Goal: Communication & Community: Answer question/provide support

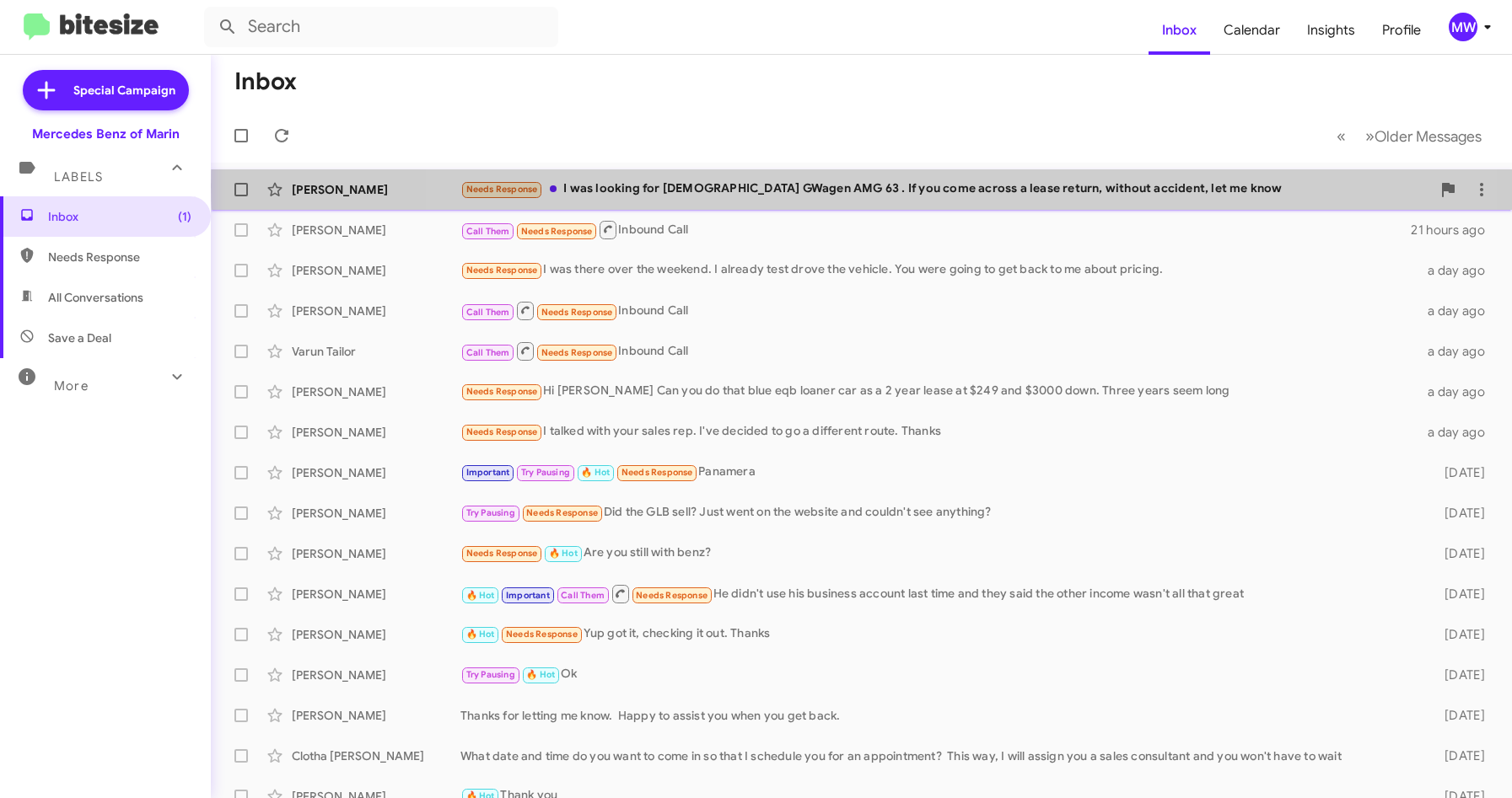
click at [946, 186] on div "Needs Response I was looking for [DEMOGRAPHIC_DATA] GWagen AMG 63 . If you come…" at bounding box center [946, 189] width 971 height 19
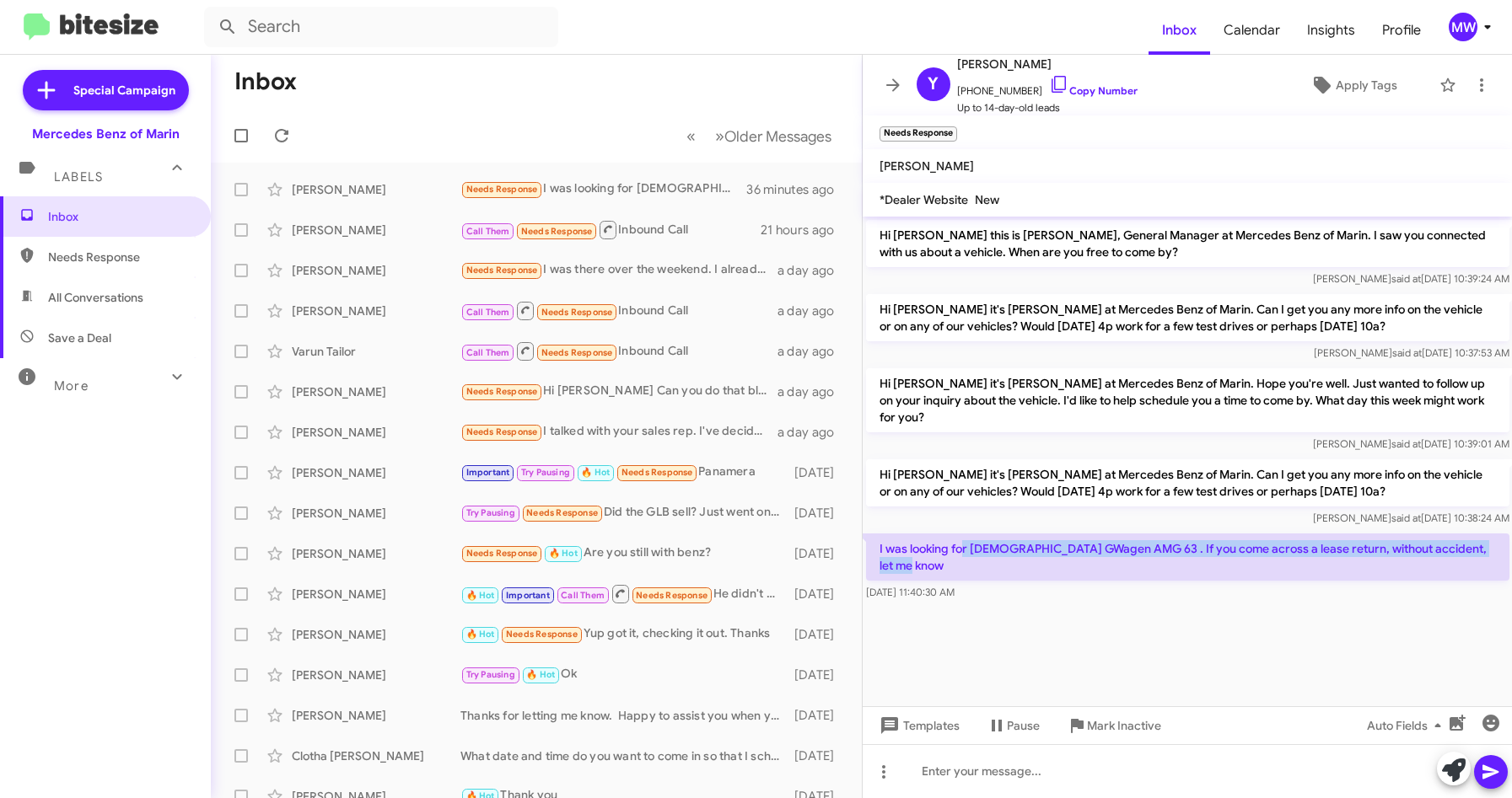
drag, startPoint x: 960, startPoint y: 529, endPoint x: 1074, endPoint y: 558, distance: 117.6
click at [1074, 558] on p "I was looking for [DEMOGRAPHIC_DATA] GWagen AMG 63 . If you come across a lease…" at bounding box center [1188, 557] width 643 height 47
drag, startPoint x: 1074, startPoint y: 558, endPoint x: 1064, endPoint y: 638, distance: 80.6
click at [1064, 638] on cdk-virtual-scroll-viewport "Hi Yelena this is Omar Ibrahimi, General Manager at Mercedes Benz of Marin. I s…" at bounding box center [1188, 462] width 650 height 490
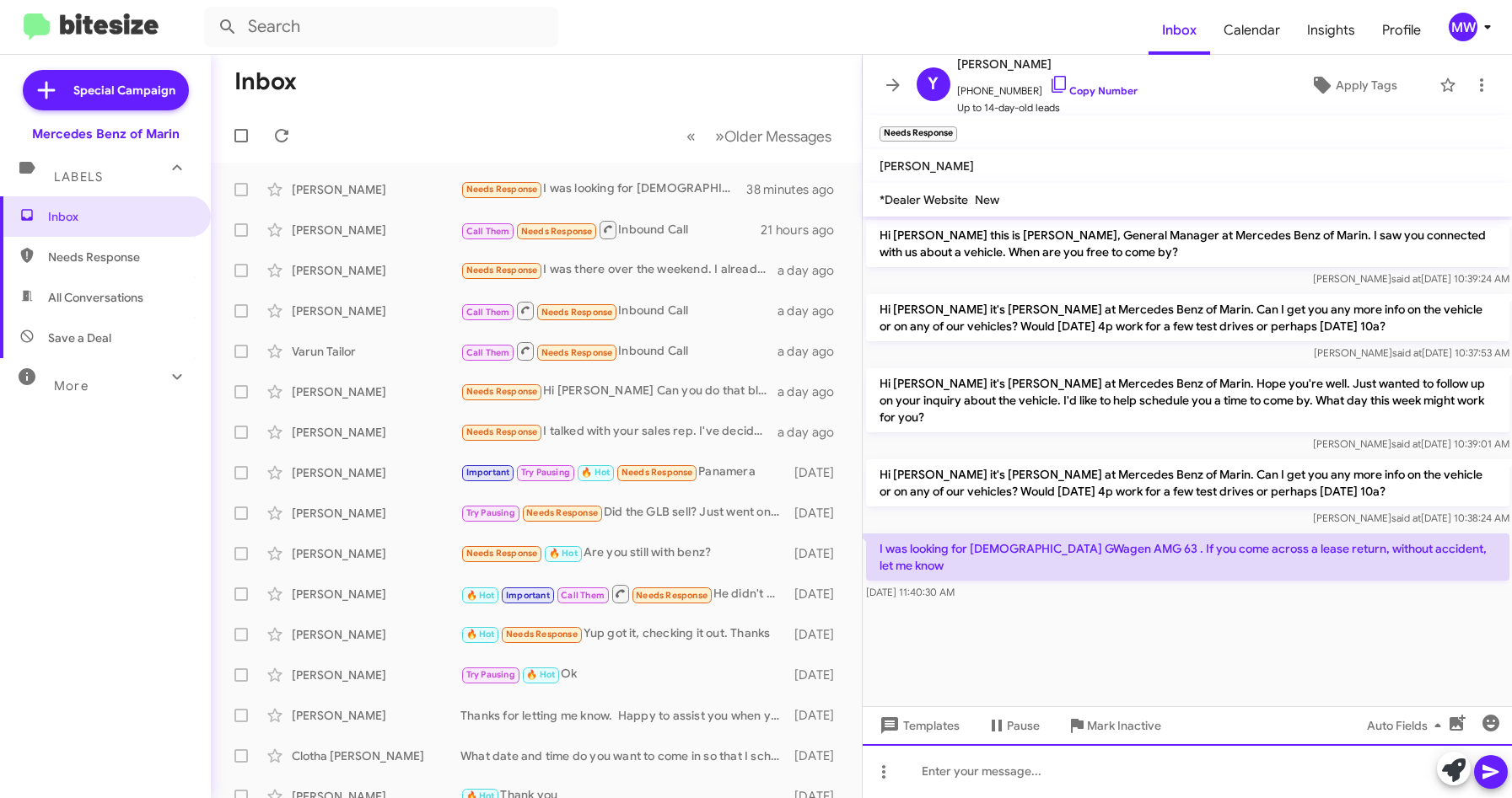
drag, startPoint x: 1112, startPoint y: 774, endPoint x: 1124, endPoint y: 768, distance: 13.4
click at [1113, 772] on div at bounding box center [1188, 771] width 650 height 54
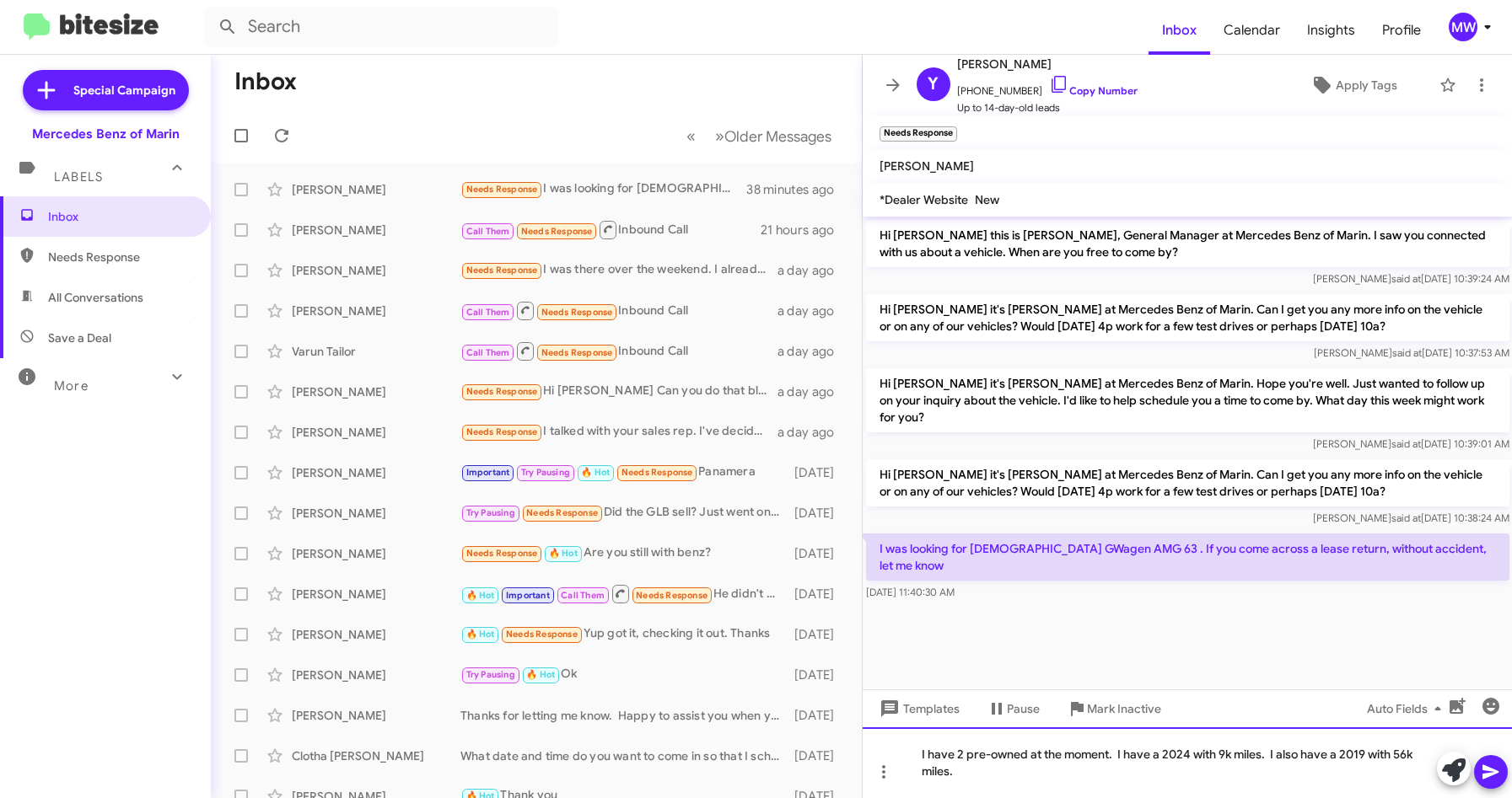
click at [1163, 756] on div "I have 2 pre-owned at the moment. I have a 2024 with 9k miles. I also have a 20…" at bounding box center [1188, 762] width 650 height 71
click at [1374, 752] on div "I have 2 pre-owned at the moment. I have a white 2024 with 9k miles. I also hav…" at bounding box center [1188, 762] width 650 height 71
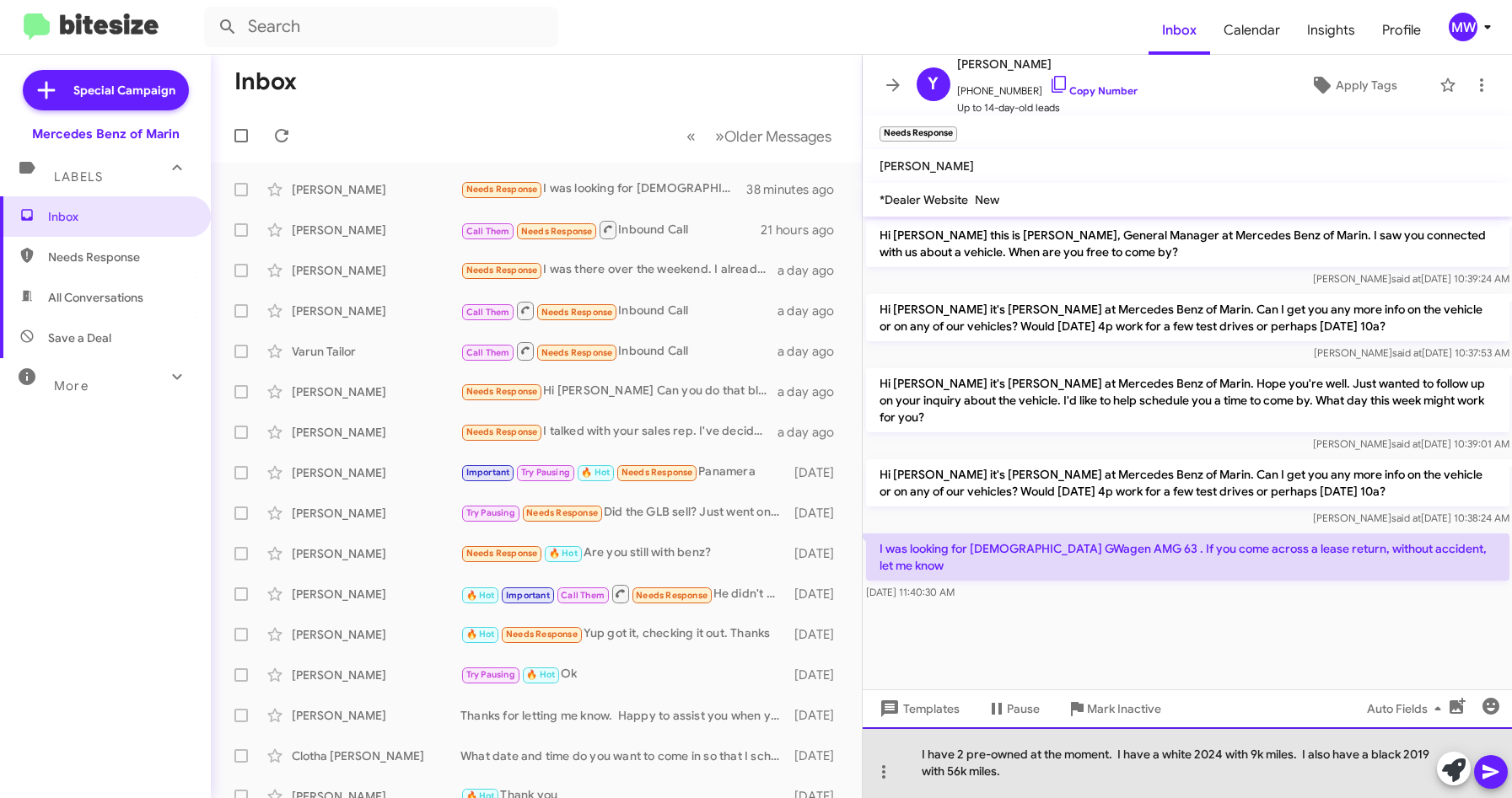
click at [1035, 773] on div "I have 2 pre-owned at the moment. I have a white 2024 with 9k miles. I also hav…" at bounding box center [1188, 762] width 650 height 71
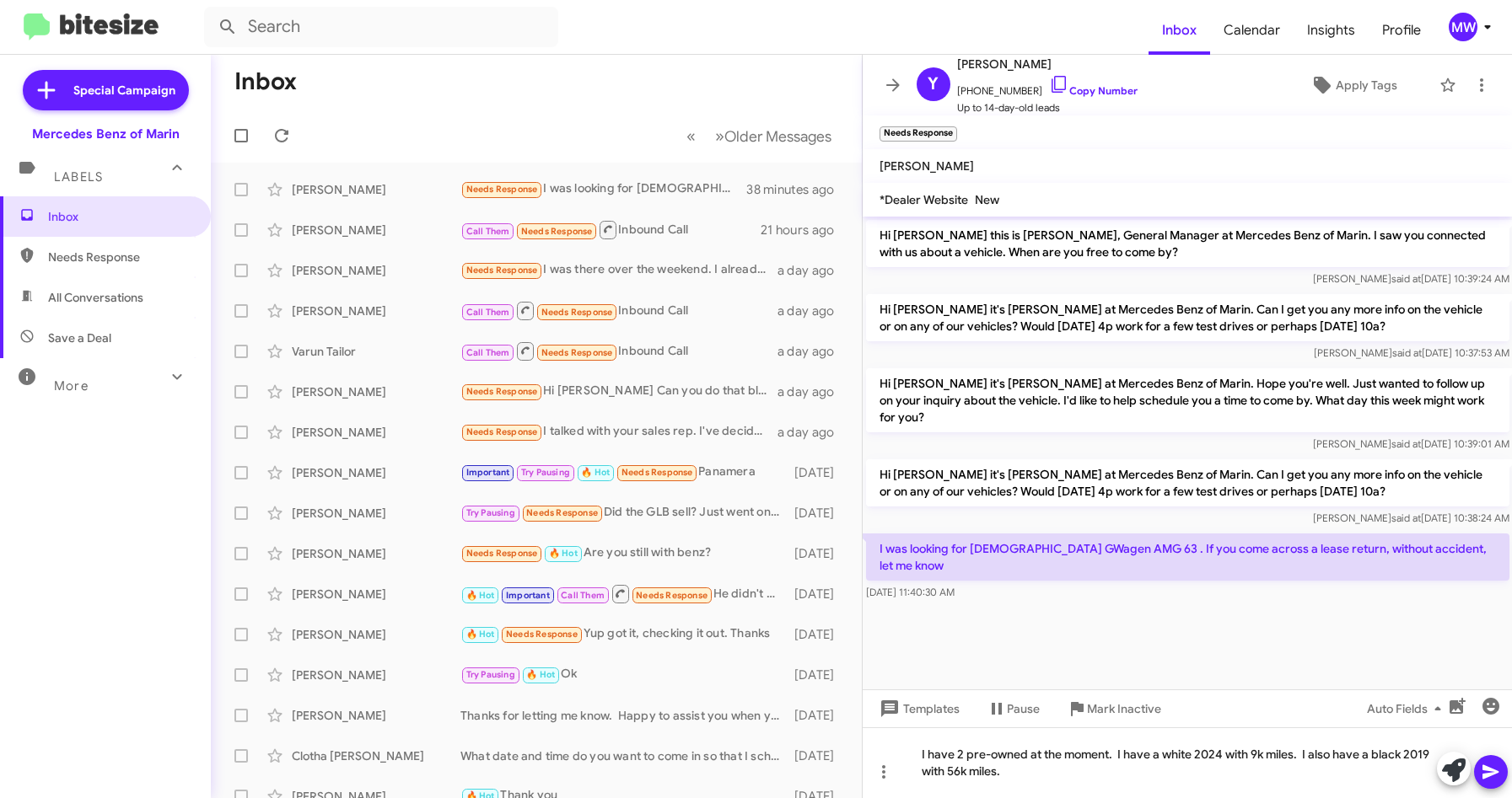
click at [1479, 769] on button at bounding box center [1490, 772] width 34 height 34
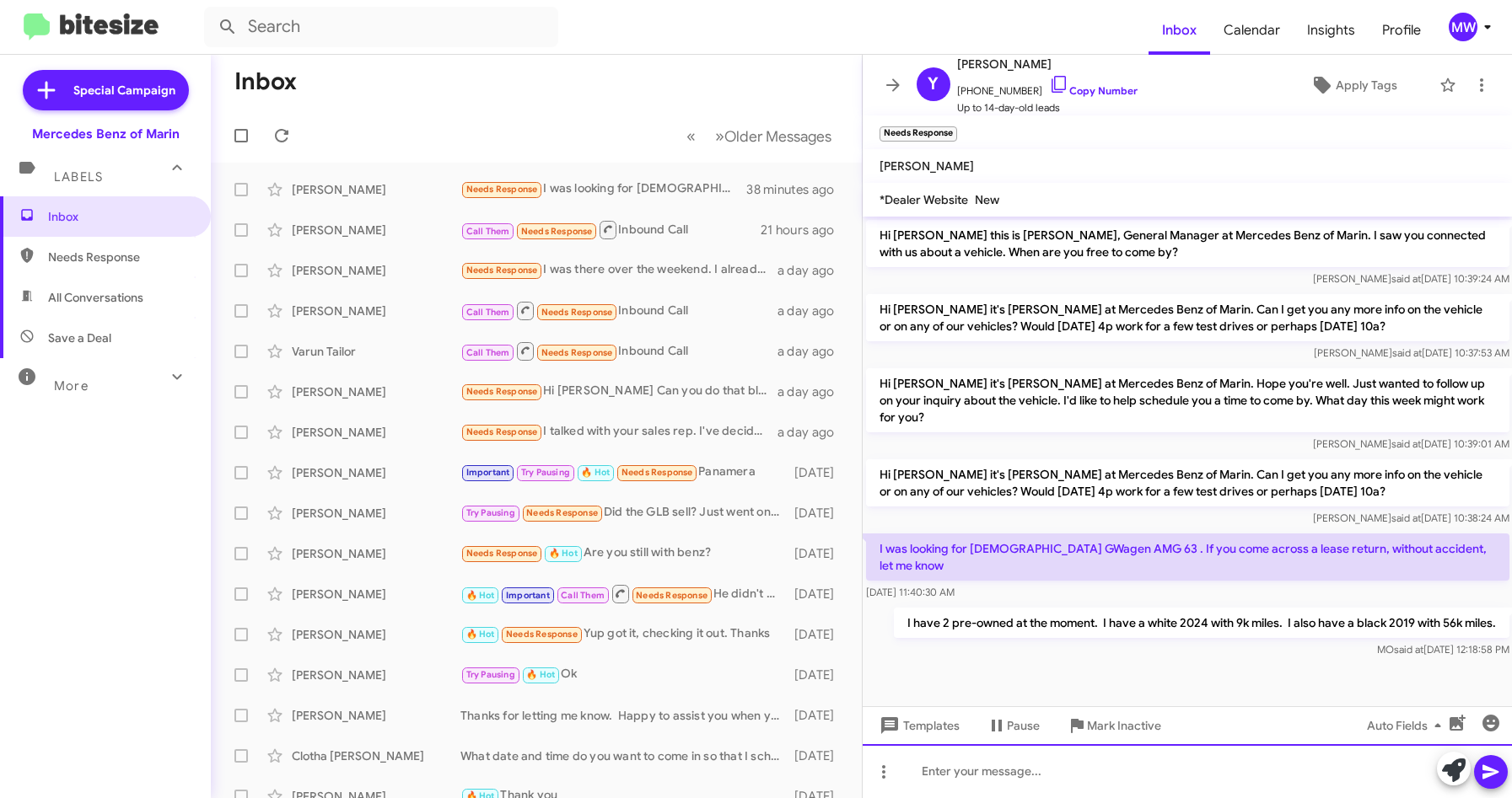
click at [1018, 769] on div at bounding box center [1188, 771] width 650 height 54
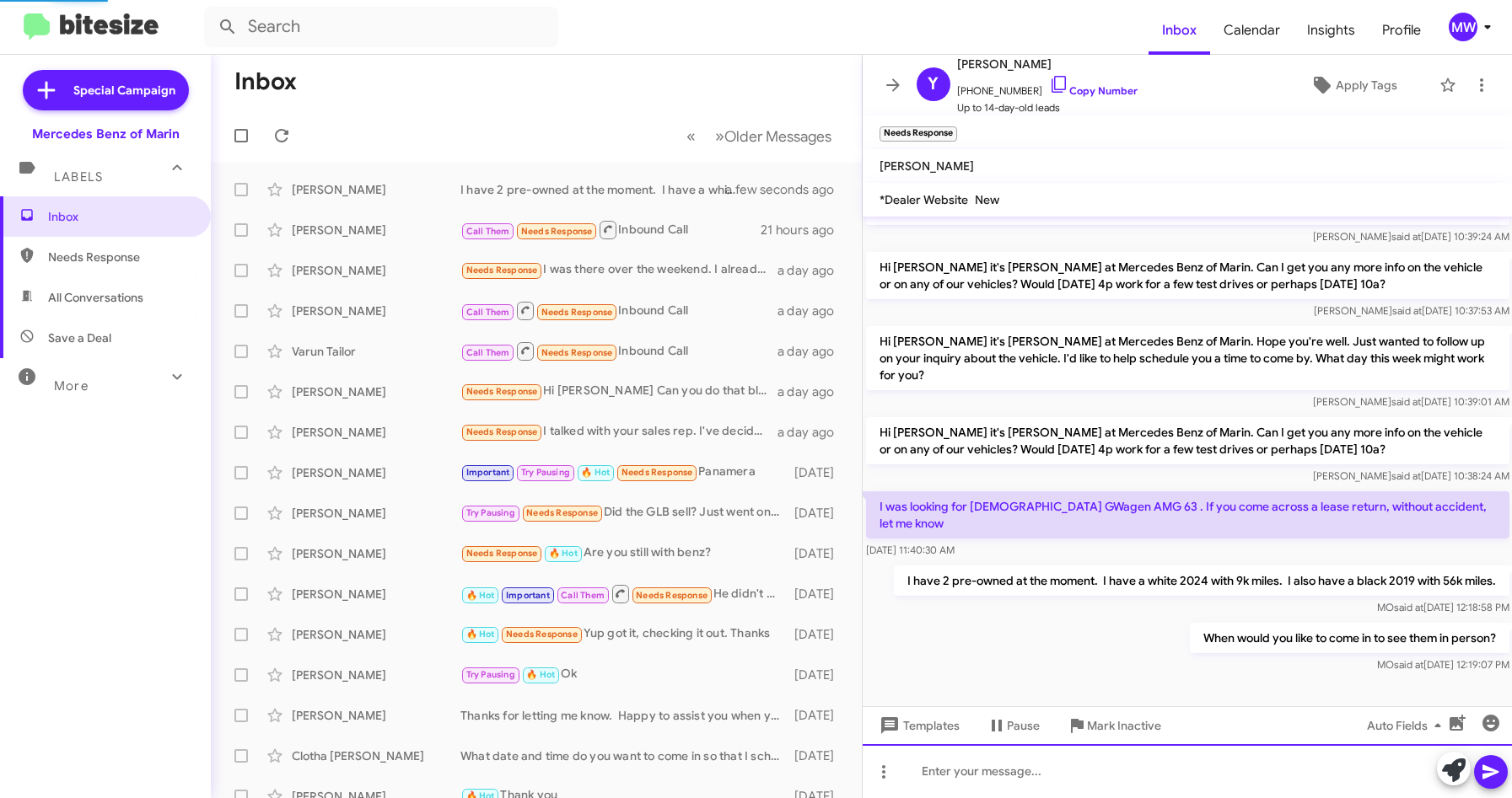
scroll to position [9, 0]
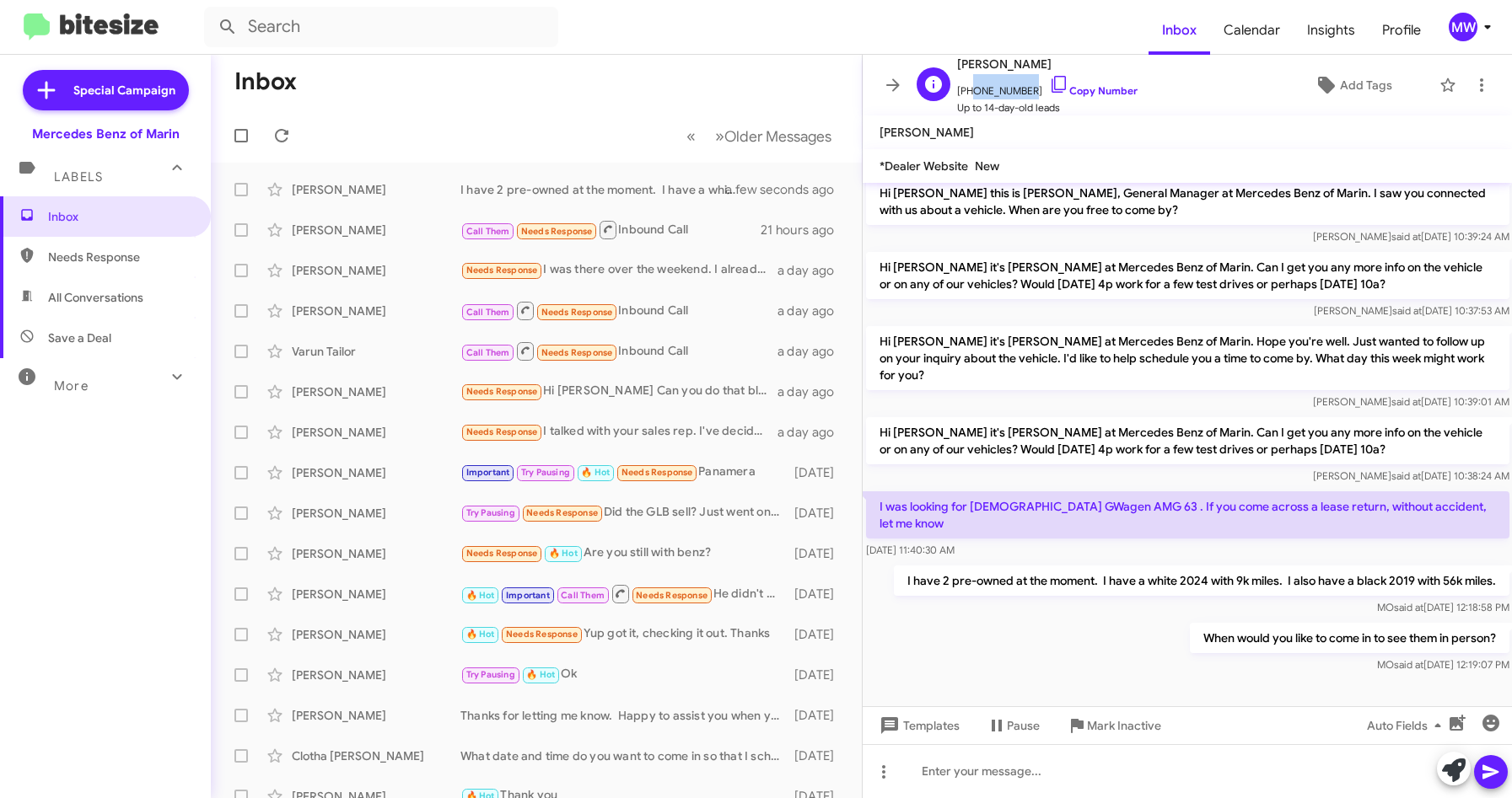
drag, startPoint x: 968, startPoint y: 91, endPoint x: 1020, endPoint y: 92, distance: 52.0
click at [1020, 92] on span "+14155315363 Copy Number" at bounding box center [1047, 86] width 180 height 25
copy span "4155315363"
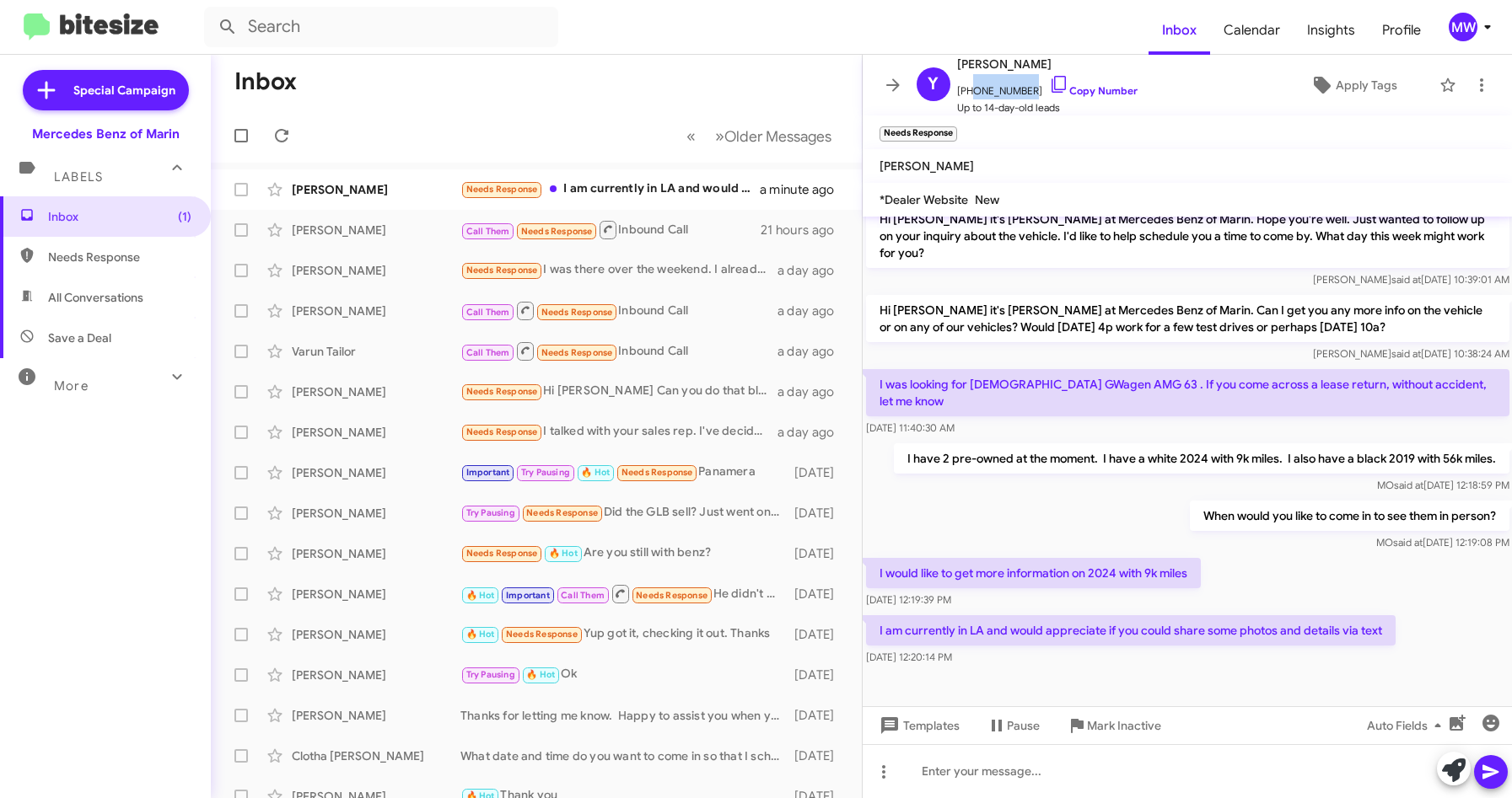
scroll to position [166, 0]
drag, startPoint x: 1103, startPoint y: 570, endPoint x: 1181, endPoint y: 571, distance: 78.0
click at [1181, 571] on p "I would like to get more information on 2024 with 9k miles" at bounding box center [1034, 572] width 335 height 30
drag, startPoint x: 955, startPoint y: 632, endPoint x: 1374, endPoint y: 632, distance: 419.0
click at [1374, 632] on p "I am currently in LA and would appreciate if you could share some photos and de…" at bounding box center [1131, 629] width 530 height 30
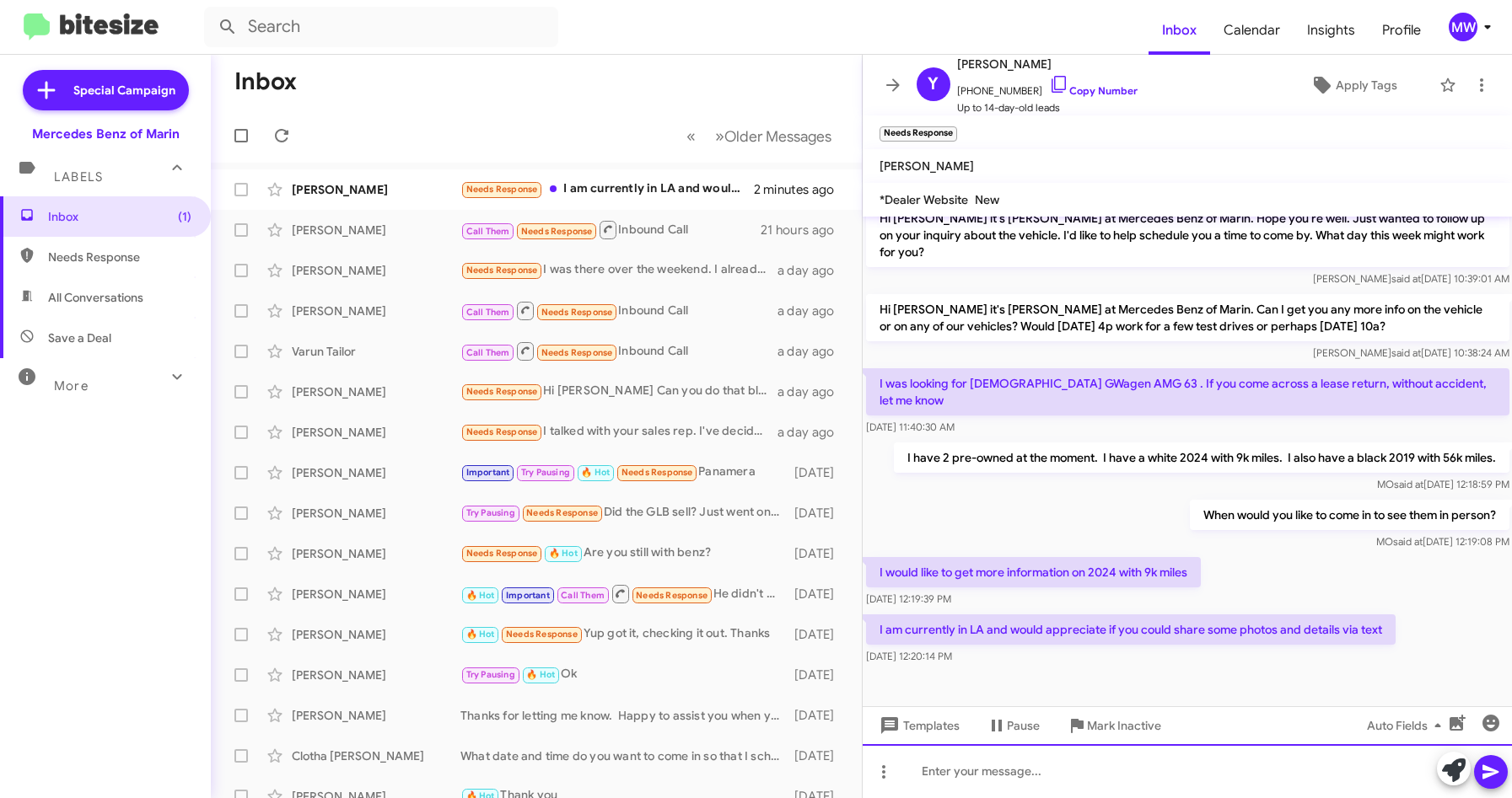
click at [1058, 782] on div at bounding box center [1188, 771] width 650 height 54
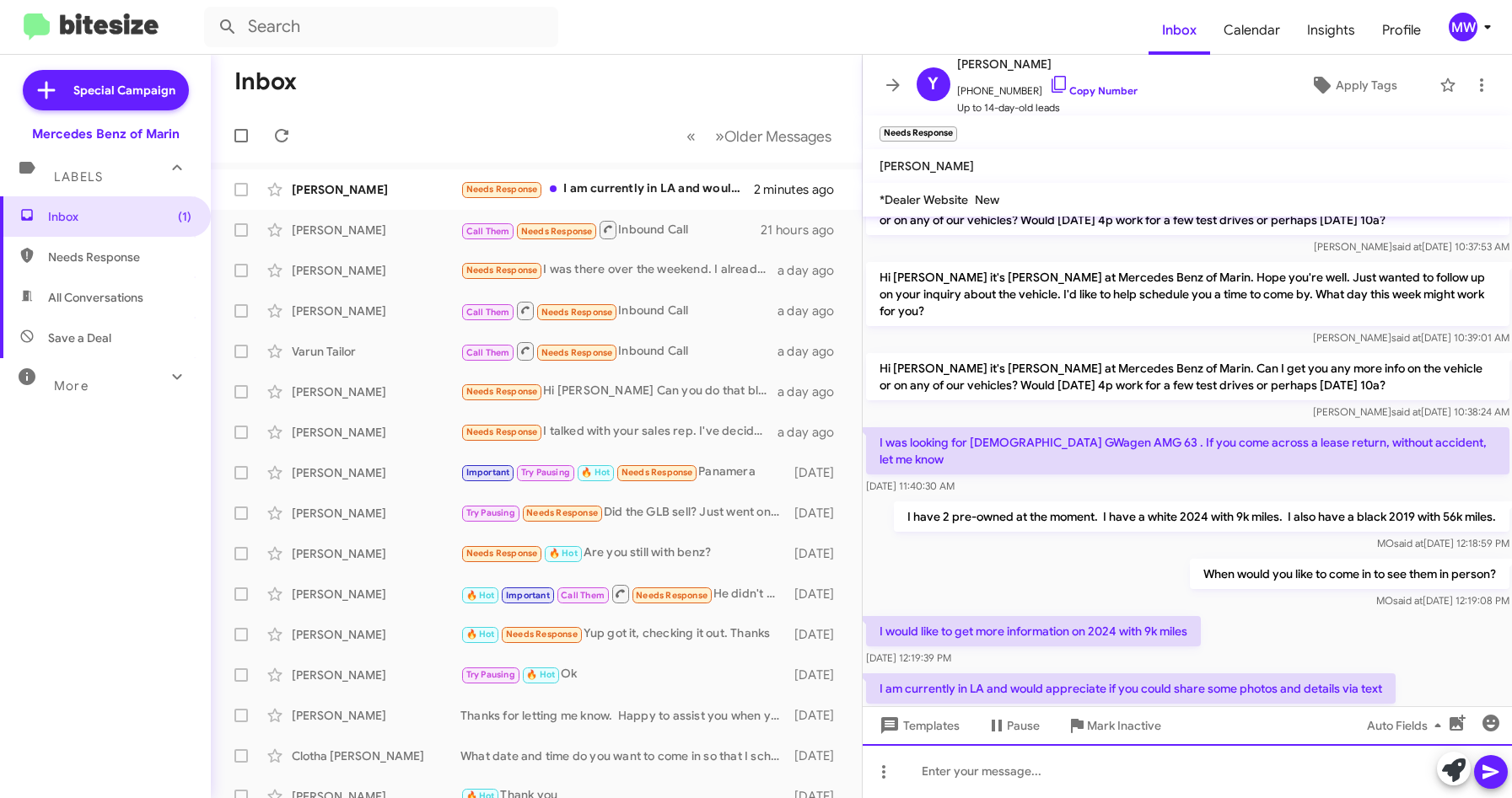
scroll to position [227, 0]
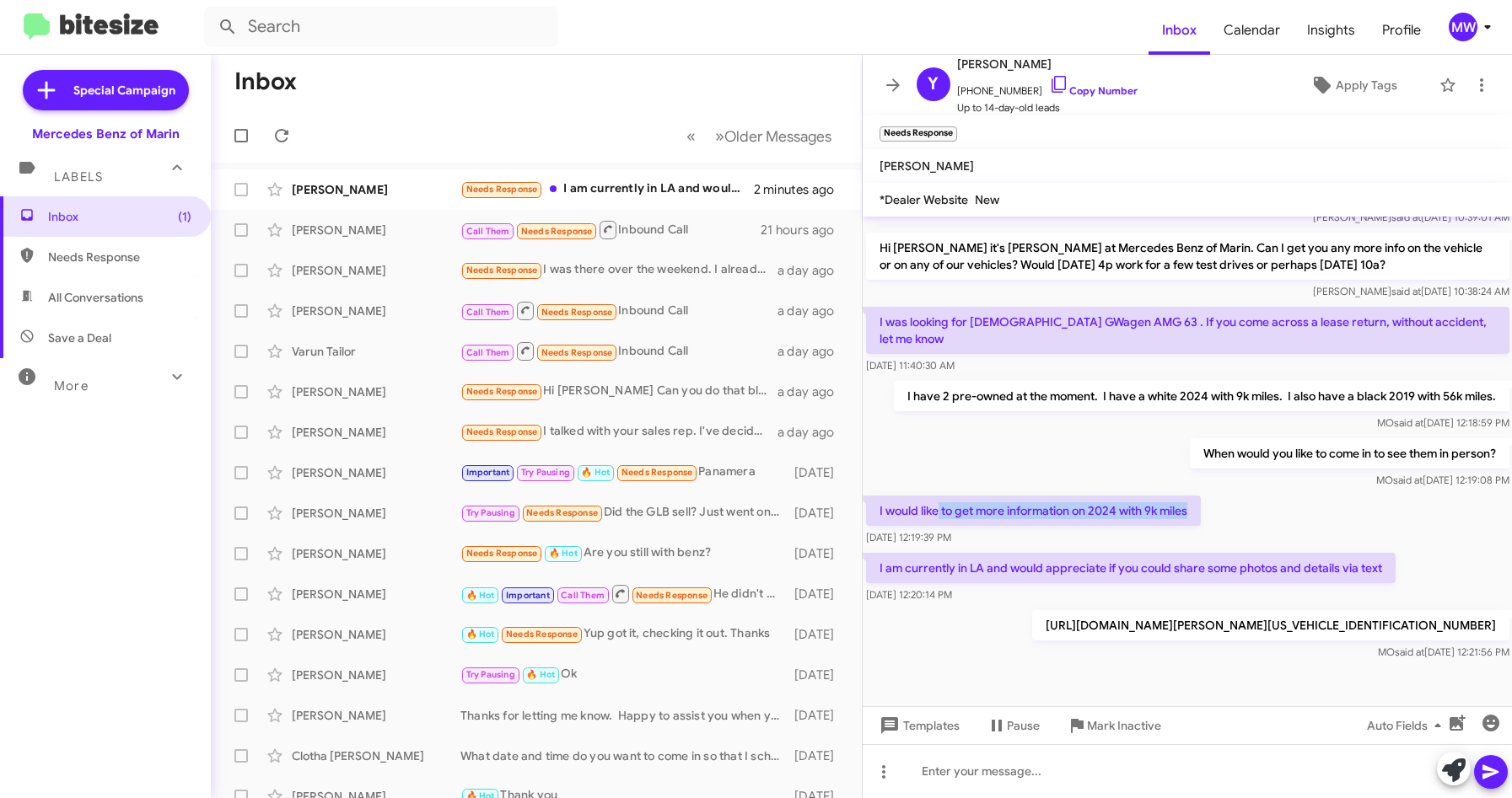
drag, startPoint x: 937, startPoint y: 502, endPoint x: 1197, endPoint y: 511, distance: 260.2
click at [1197, 511] on p "I would like to get more information on 2024 with 9k miles" at bounding box center [1034, 511] width 335 height 30
drag, startPoint x: 910, startPoint y: 567, endPoint x: 1195, endPoint y: 563, distance: 285.0
click at [1195, 563] on p "I am currently in LA and would appreciate if you could share some photos and de…" at bounding box center [1131, 568] width 530 height 30
click at [1088, 766] on div at bounding box center [1188, 771] width 650 height 54
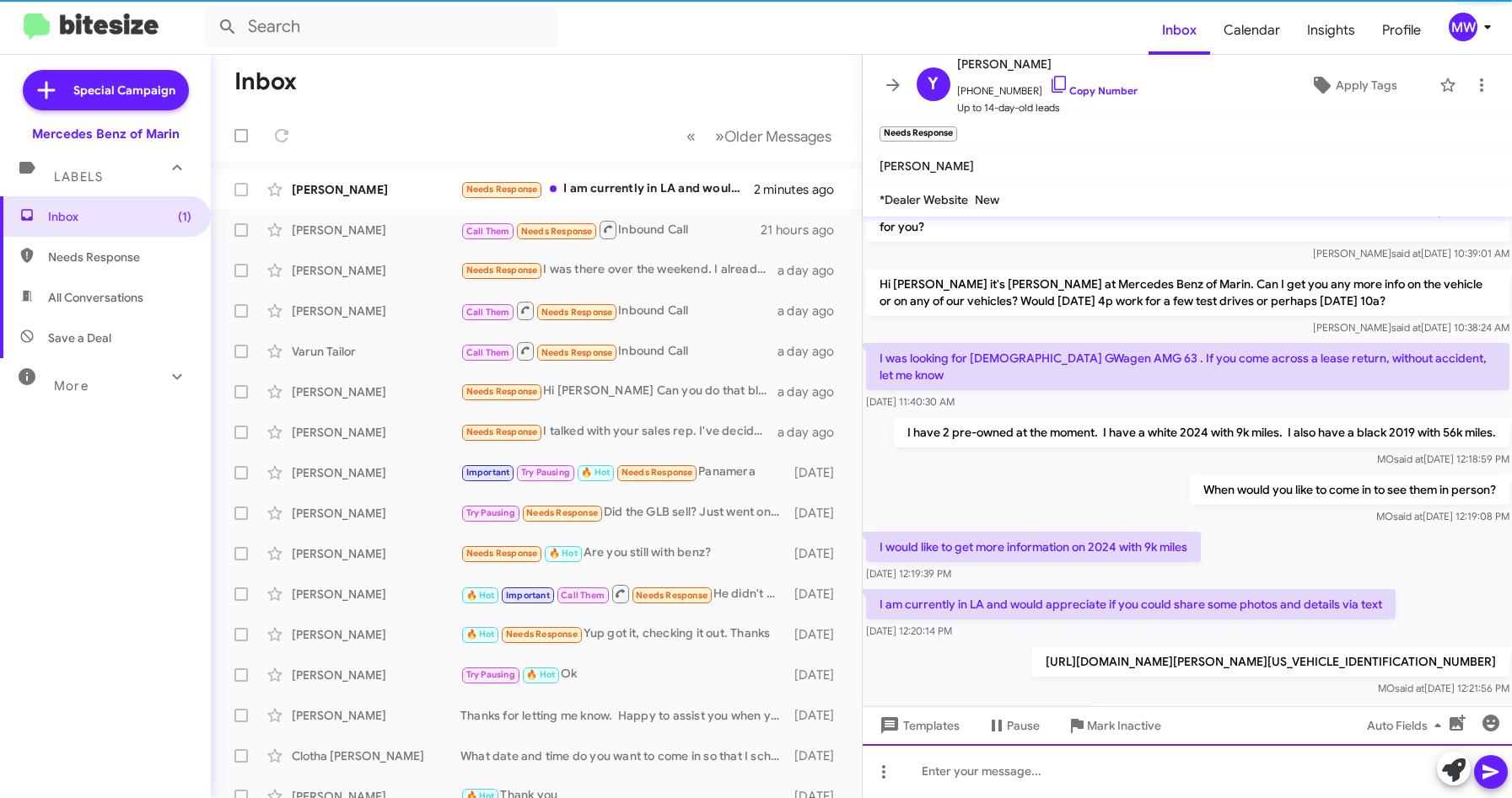
scroll to position [254, 0]
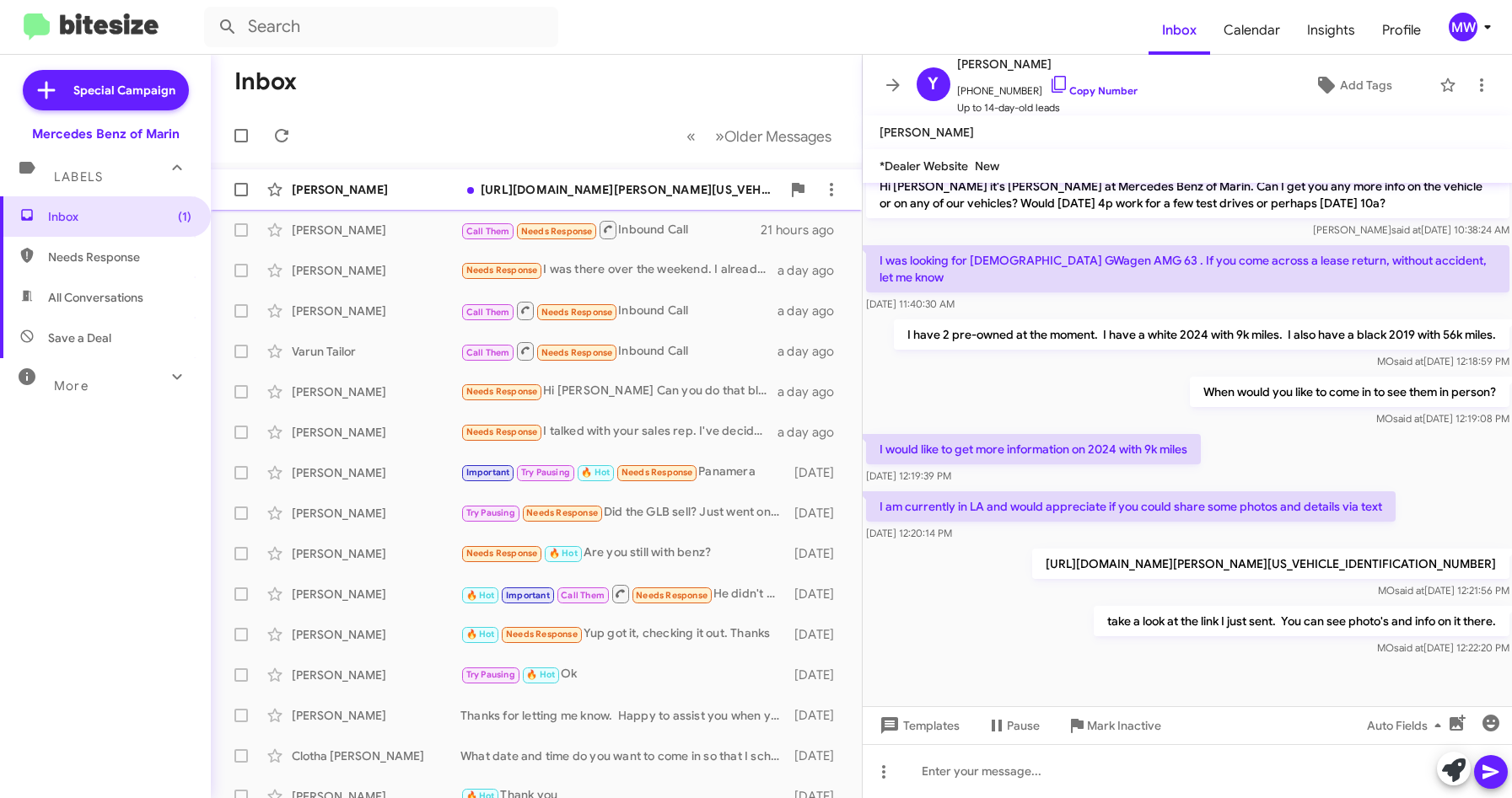
click at [695, 188] on div "https://www.mbofmarin.com/used-San+Rafael-2024-Mercedes+Benz+AMG-+-G+63-W1NYC7H…" at bounding box center [620, 189] width 321 height 17
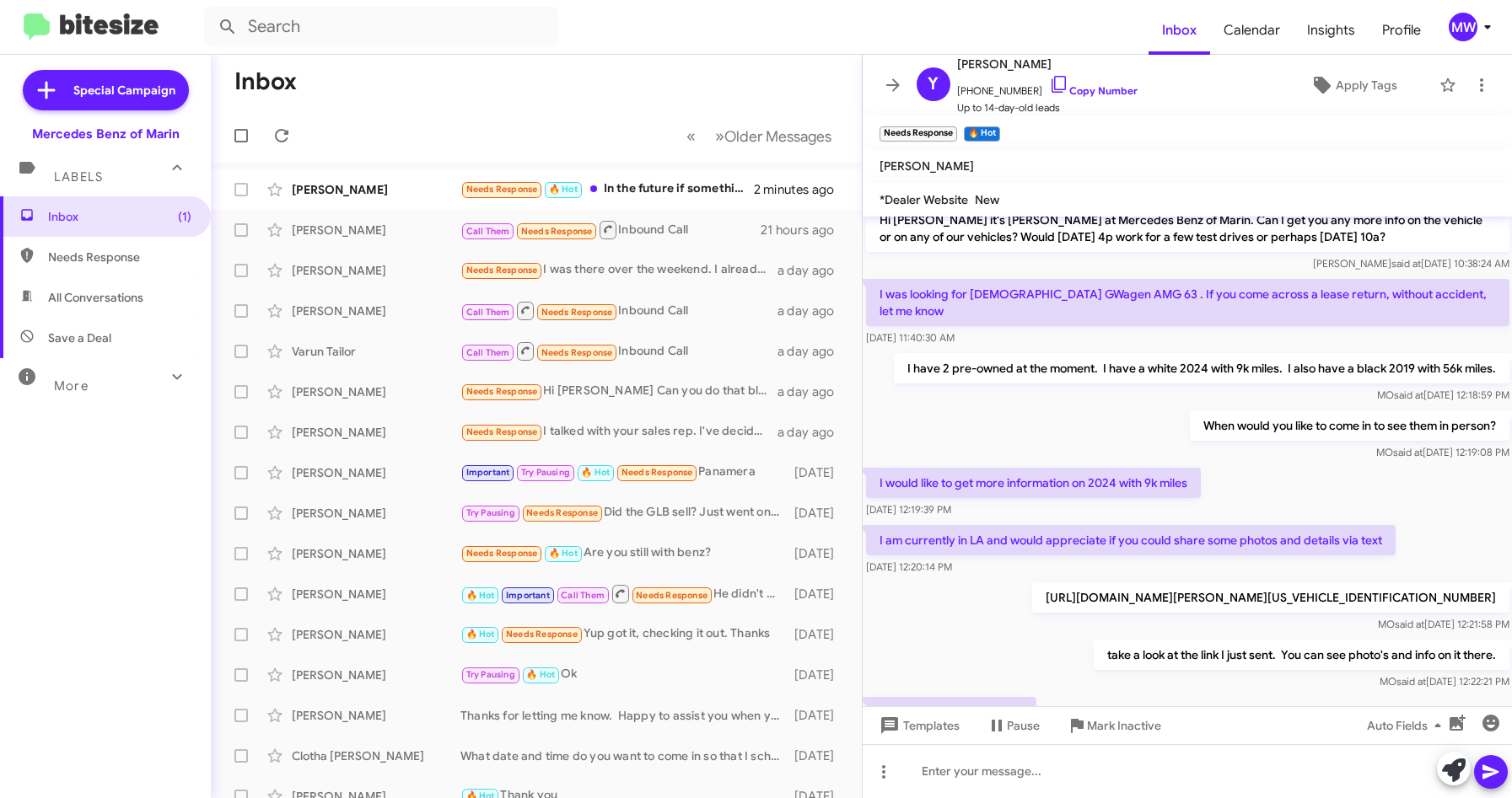
scroll to position [411, 0]
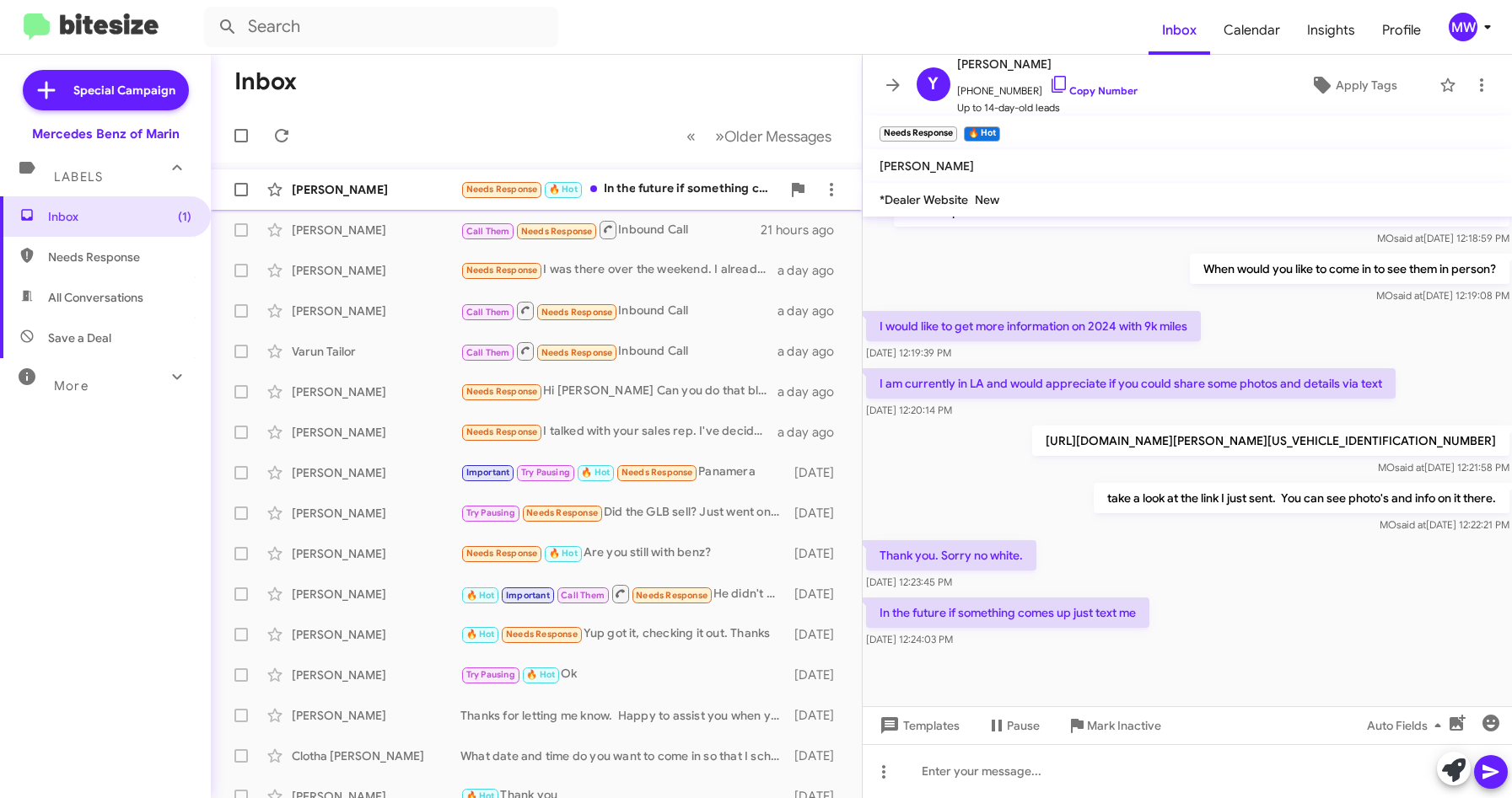
click at [676, 187] on div "Needs Response 🔥 Hot In the future if something comes up just text me" at bounding box center [620, 189] width 321 height 19
click at [984, 777] on div at bounding box center [1188, 771] width 650 height 54
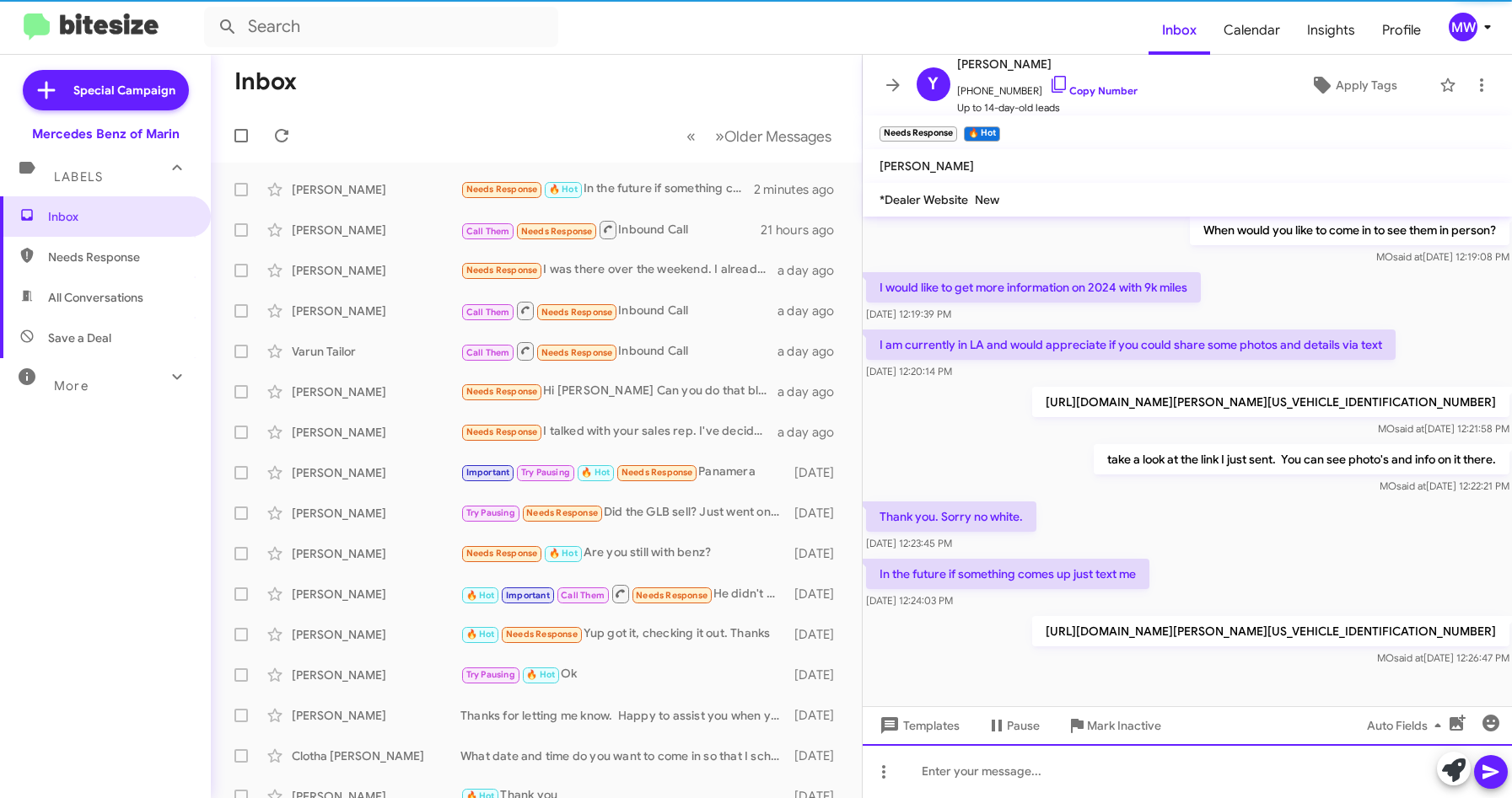
scroll to position [473, 0]
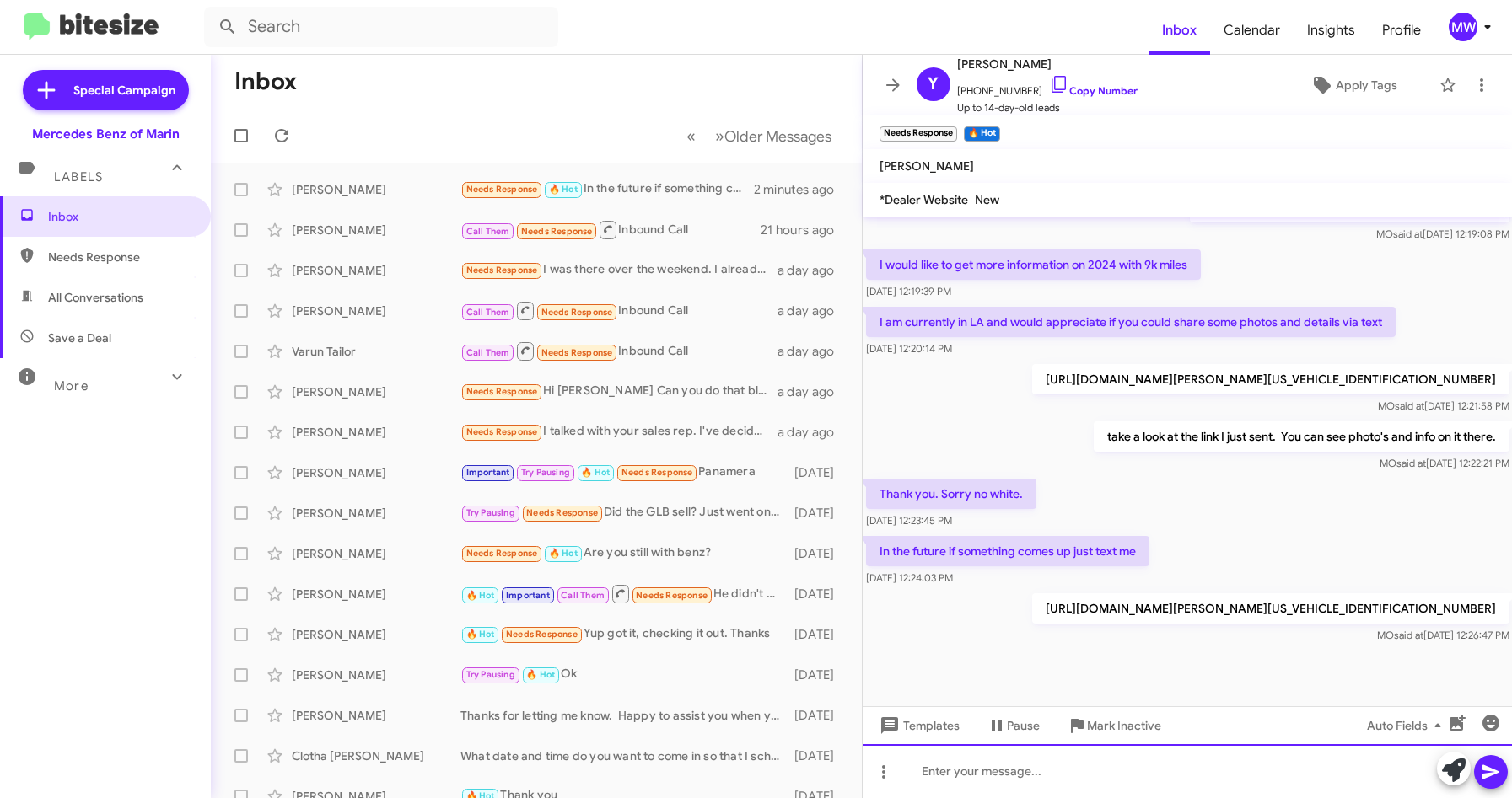
click at [1065, 774] on div at bounding box center [1188, 771] width 650 height 54
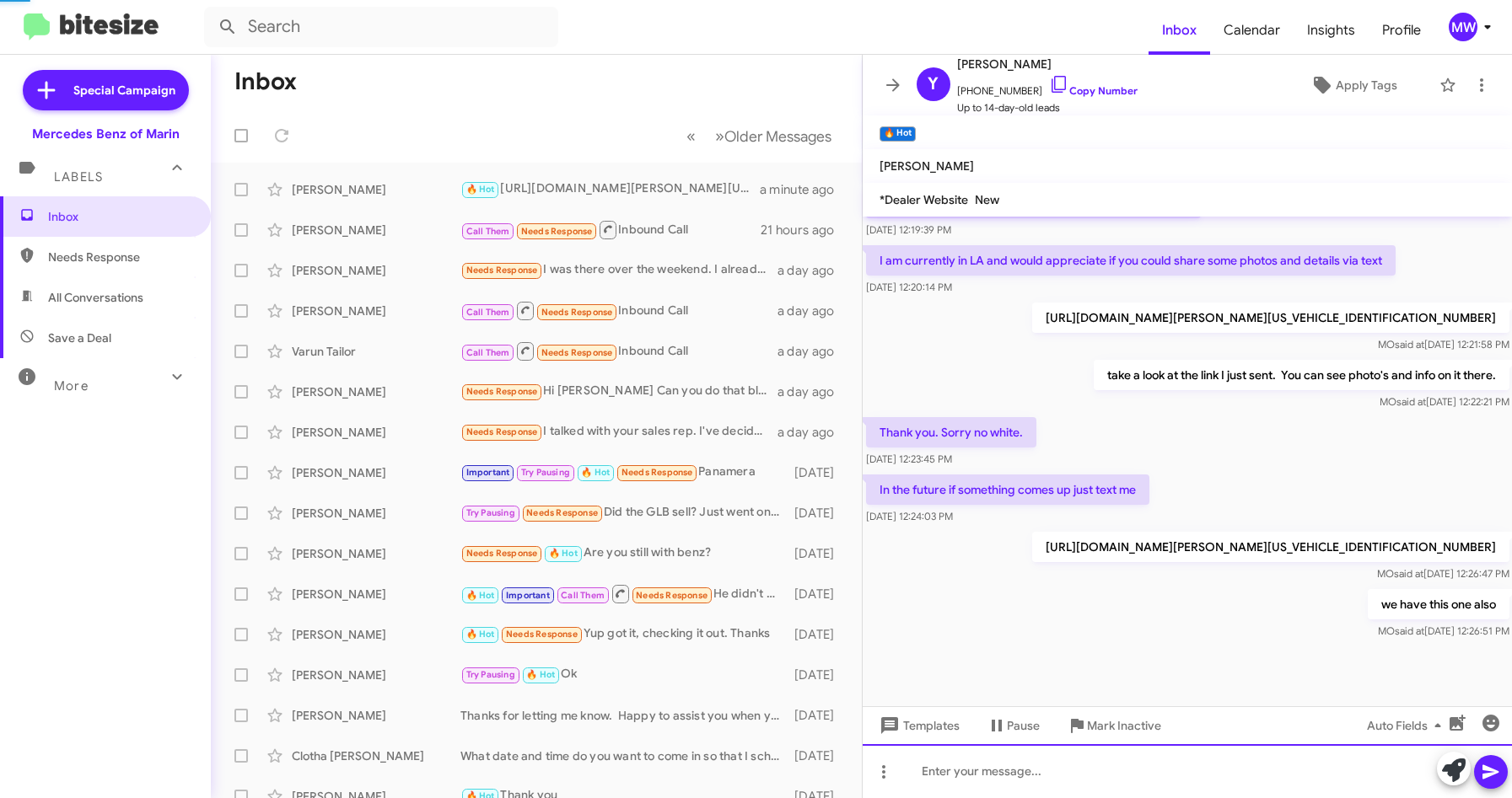
scroll to position [0, 0]
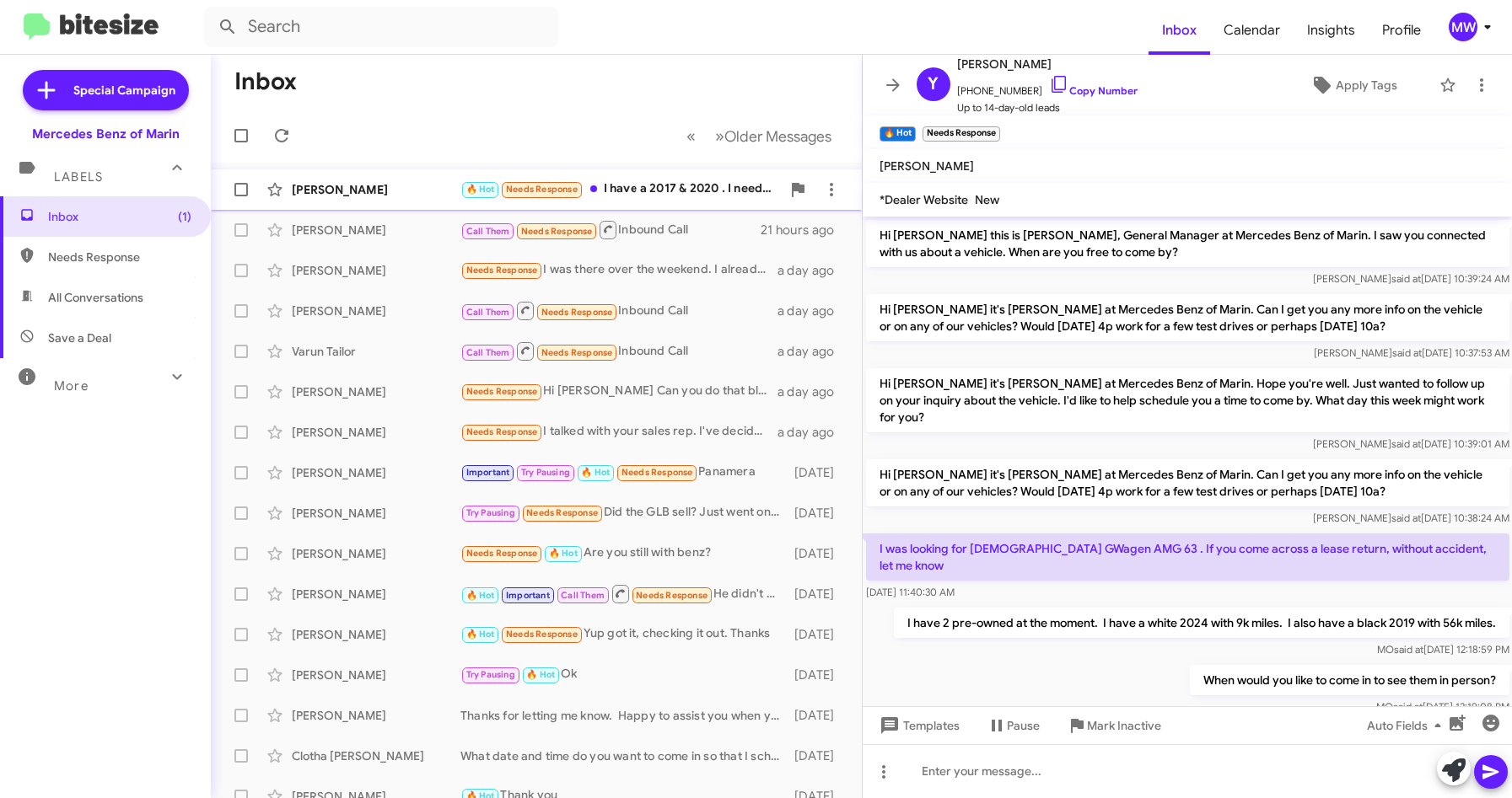
click at [663, 186] on div "🔥 Hot Needs Response I have a 2017 & 2020 . I need something new but not brand …" at bounding box center [620, 189] width 321 height 19
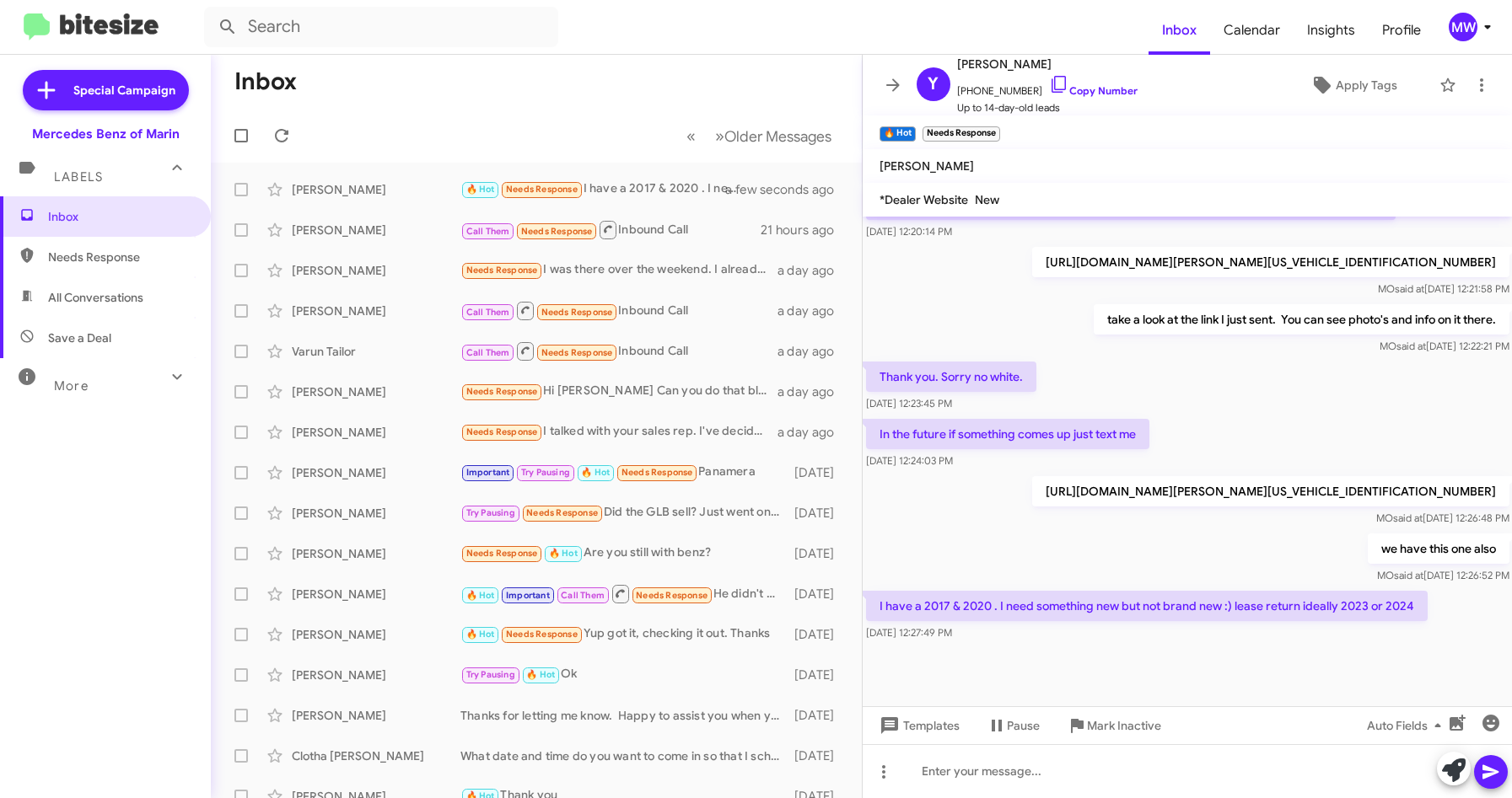
scroll to position [596, 0]
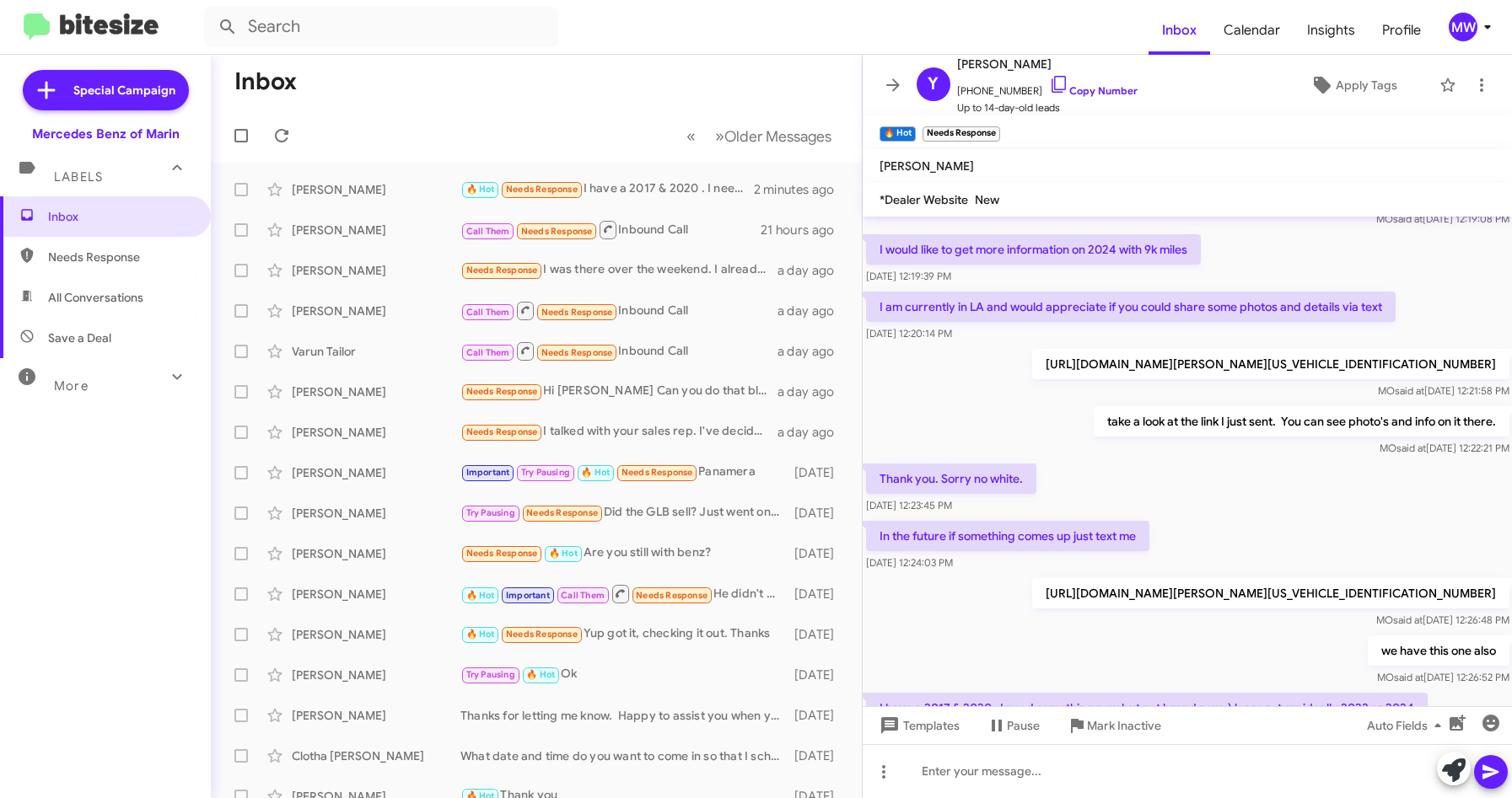
scroll to position [596, 0]
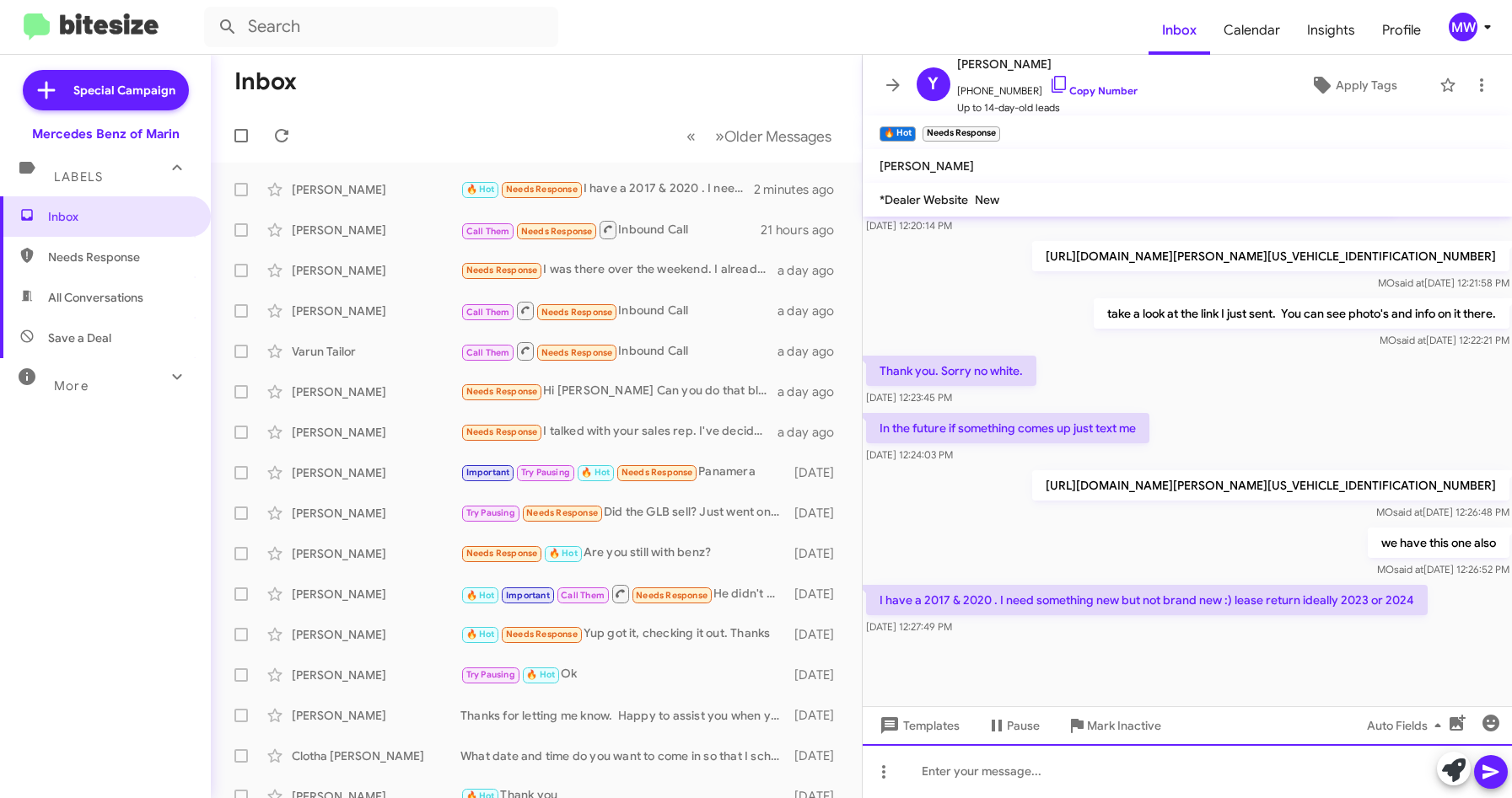
click at [1043, 781] on div at bounding box center [1188, 771] width 650 height 54
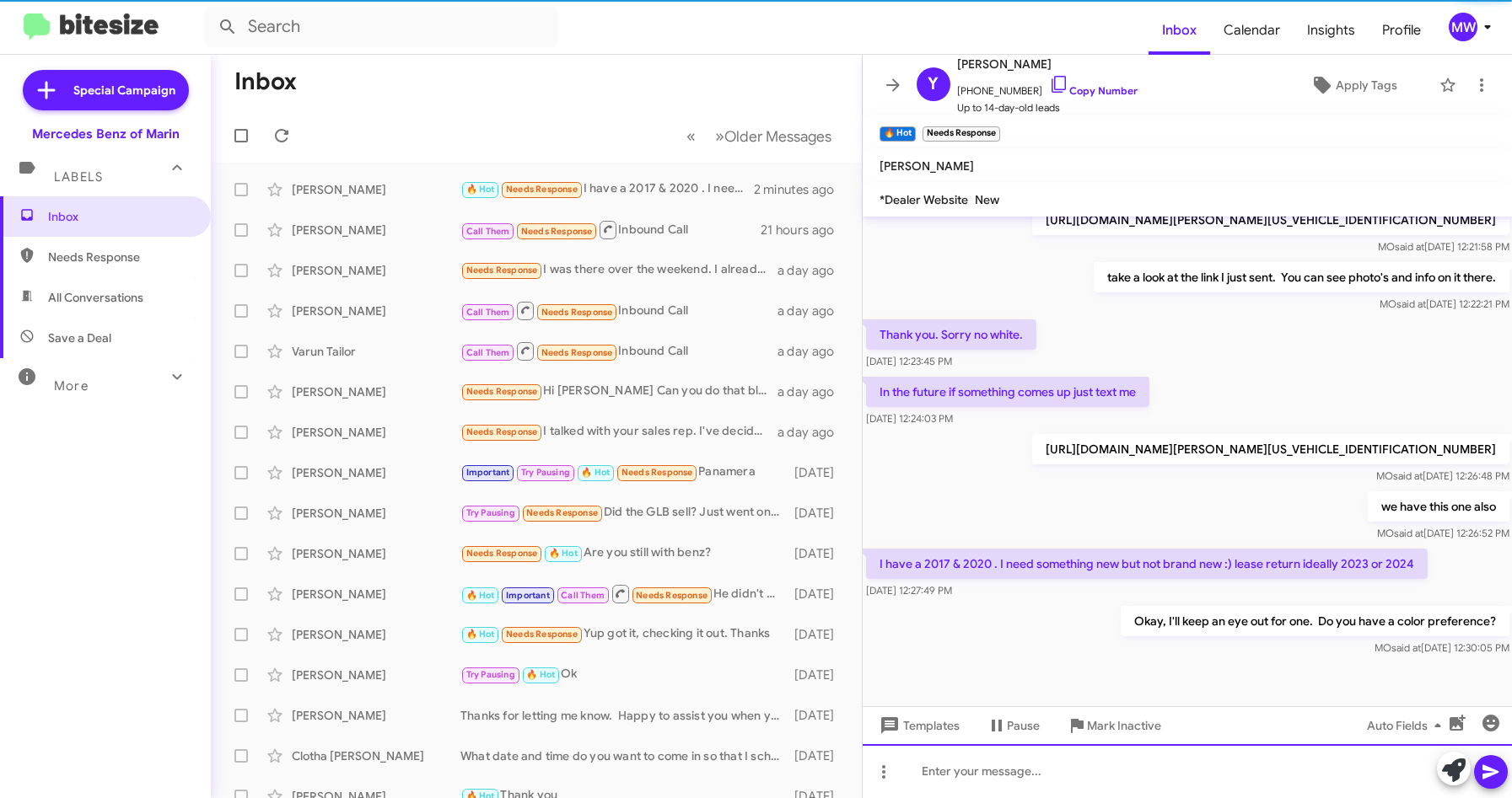
scroll to position [658, 0]
